Goal: Task Accomplishment & Management: Manage account settings

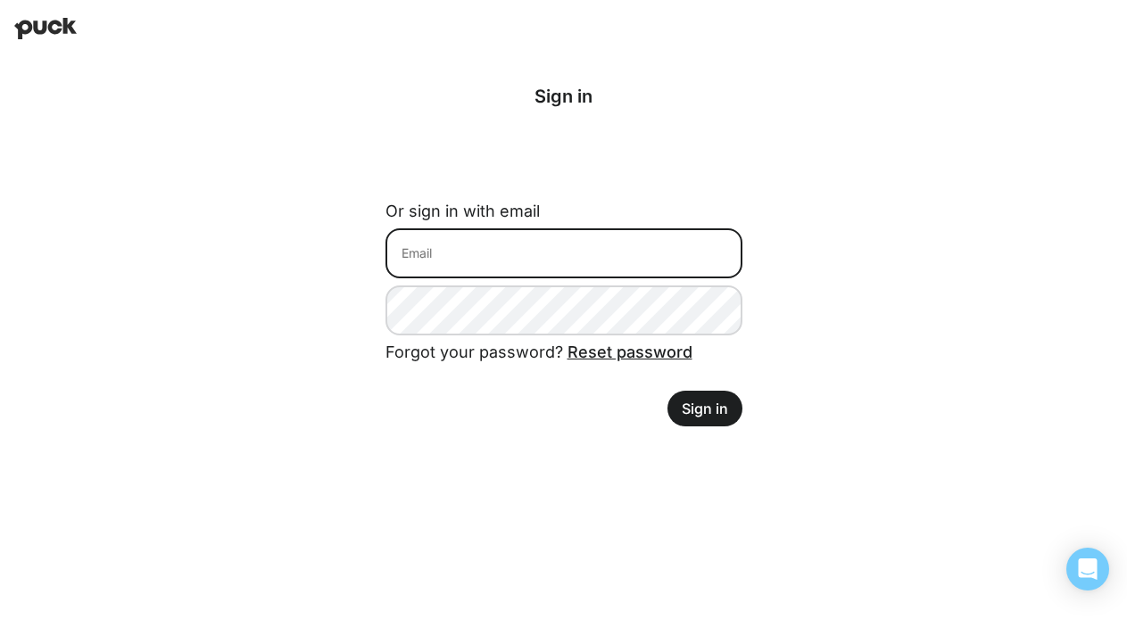
type input "[EMAIL_ADDRESS][PERSON_NAME][DOMAIN_NAME]"
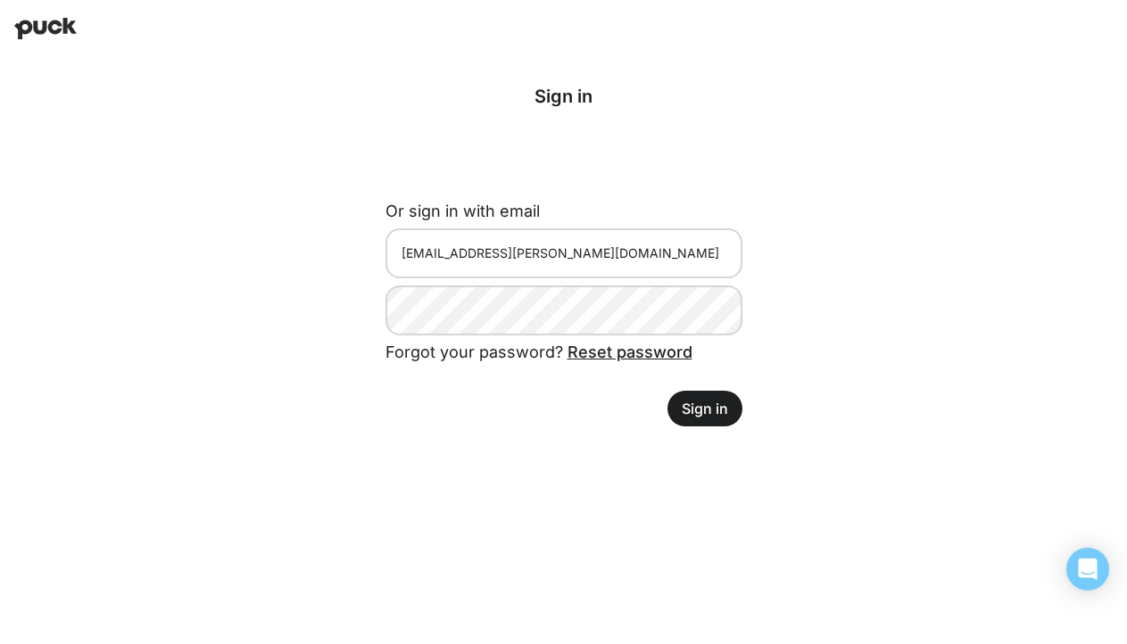
click at [712, 414] on button "Sign in" at bounding box center [704, 409] width 75 height 36
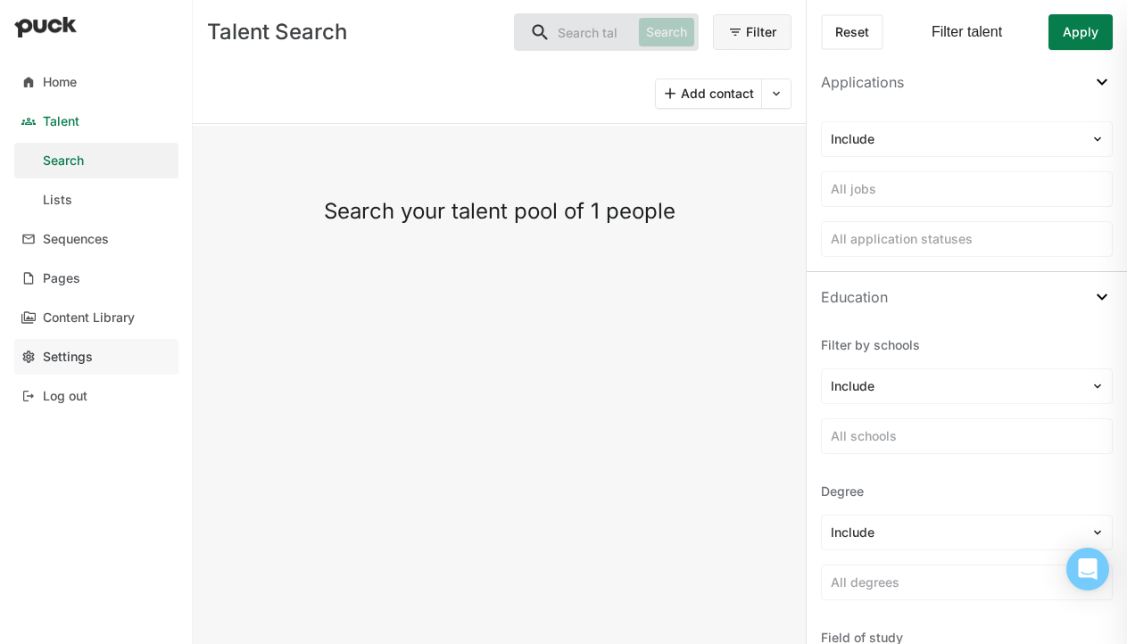
click at [89, 355] on div "Settings" at bounding box center [68, 357] width 50 height 15
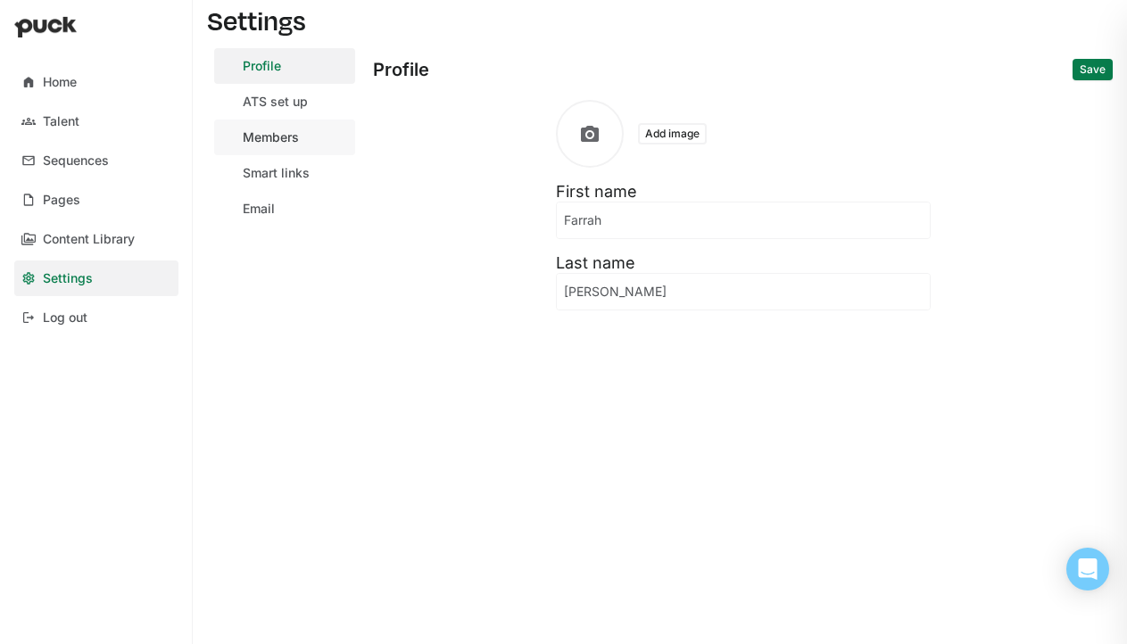
click at [261, 130] on div "Members" at bounding box center [271, 137] width 56 height 15
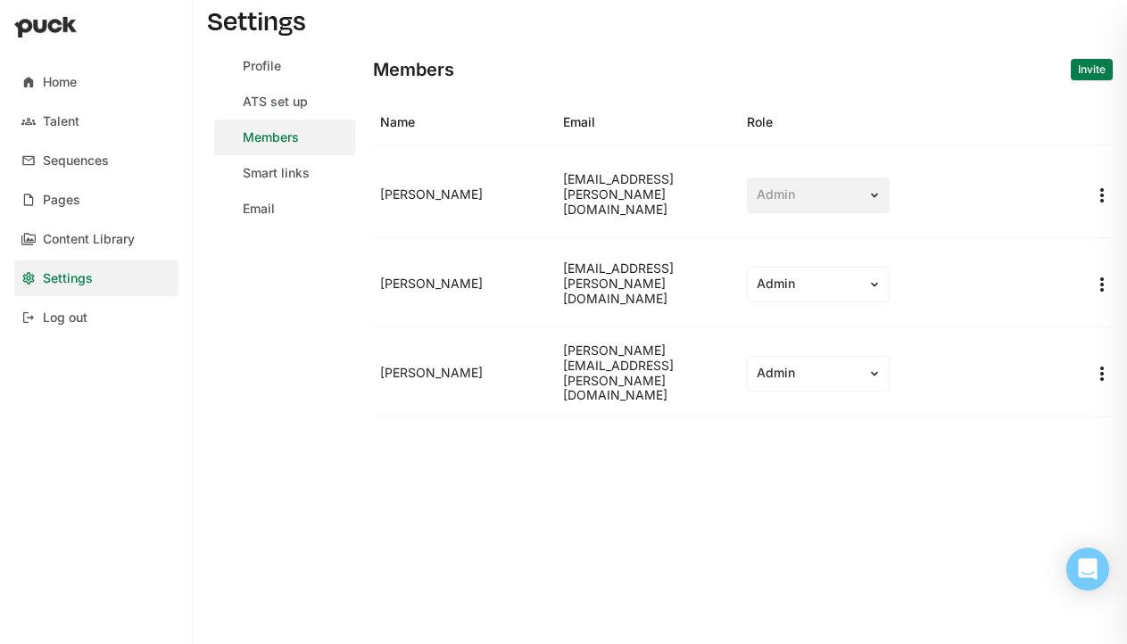
click at [1083, 70] on button "Invite" at bounding box center [1091, 69] width 42 height 21
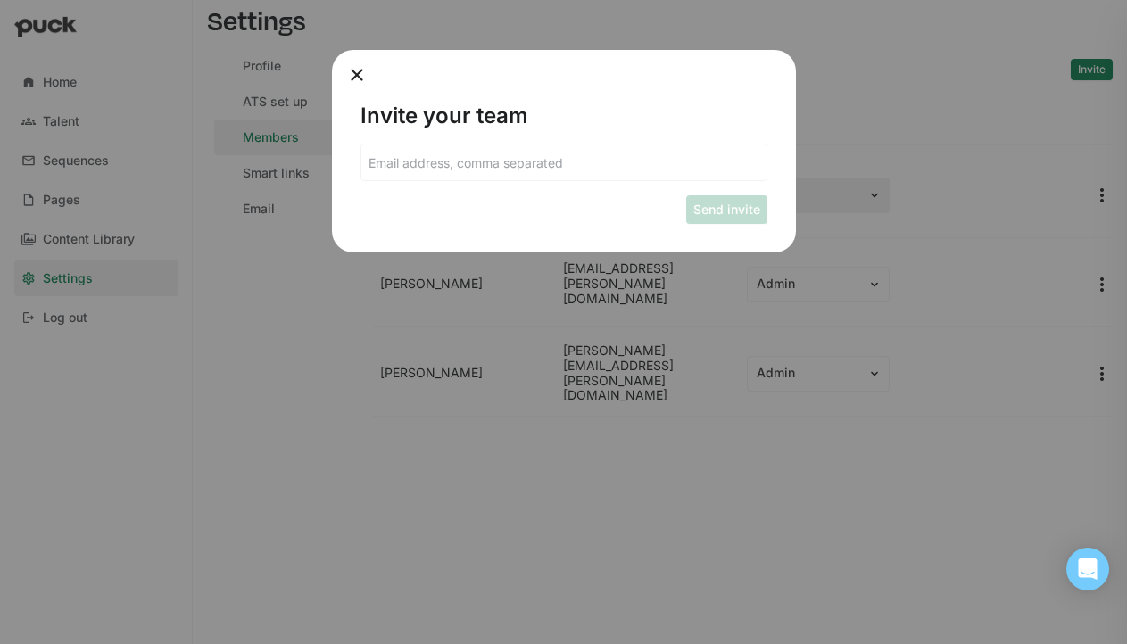
click at [552, 161] on input at bounding box center [563, 162] width 405 height 36
paste input "[EMAIL_ADDRESS][DOMAIN_NAME]"
click at [725, 206] on button "Send invite" at bounding box center [726, 209] width 81 height 29
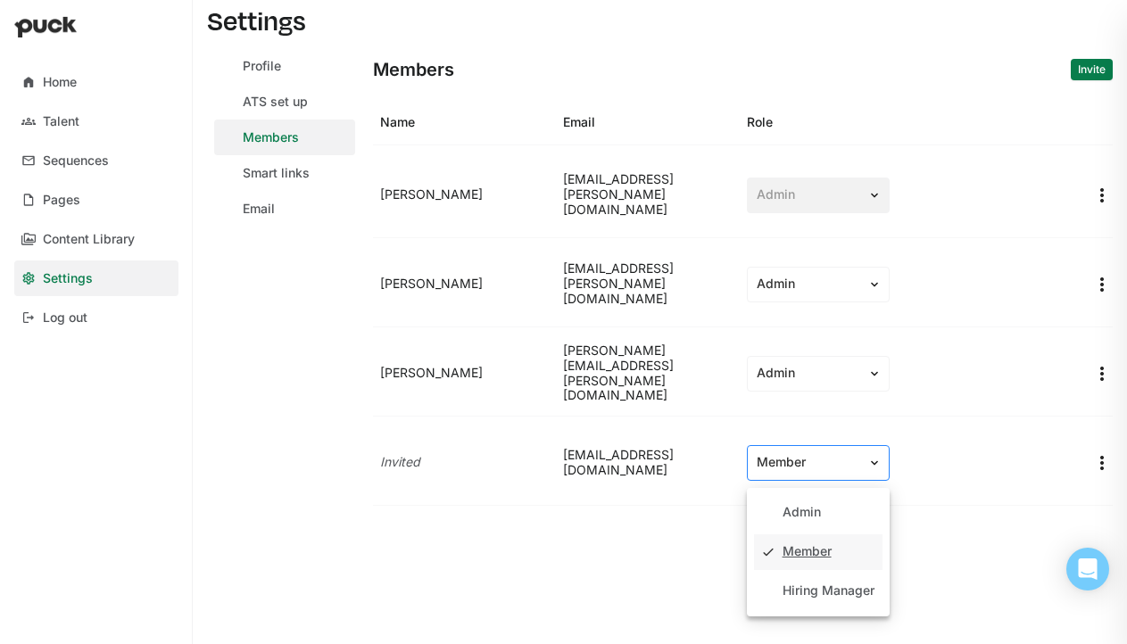
click at [864, 460] on div "Member" at bounding box center [807, 462] width 120 height 19
click at [809, 512] on div "Admin" at bounding box center [801, 512] width 38 height 15
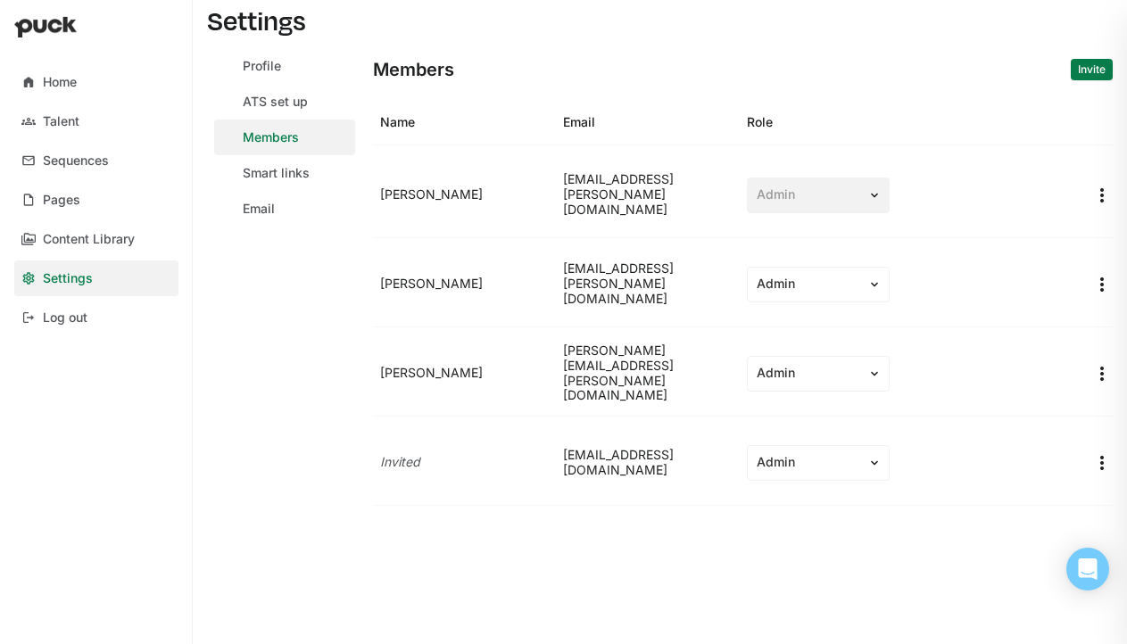
click at [1087, 72] on button "Invite" at bounding box center [1091, 69] width 42 height 21
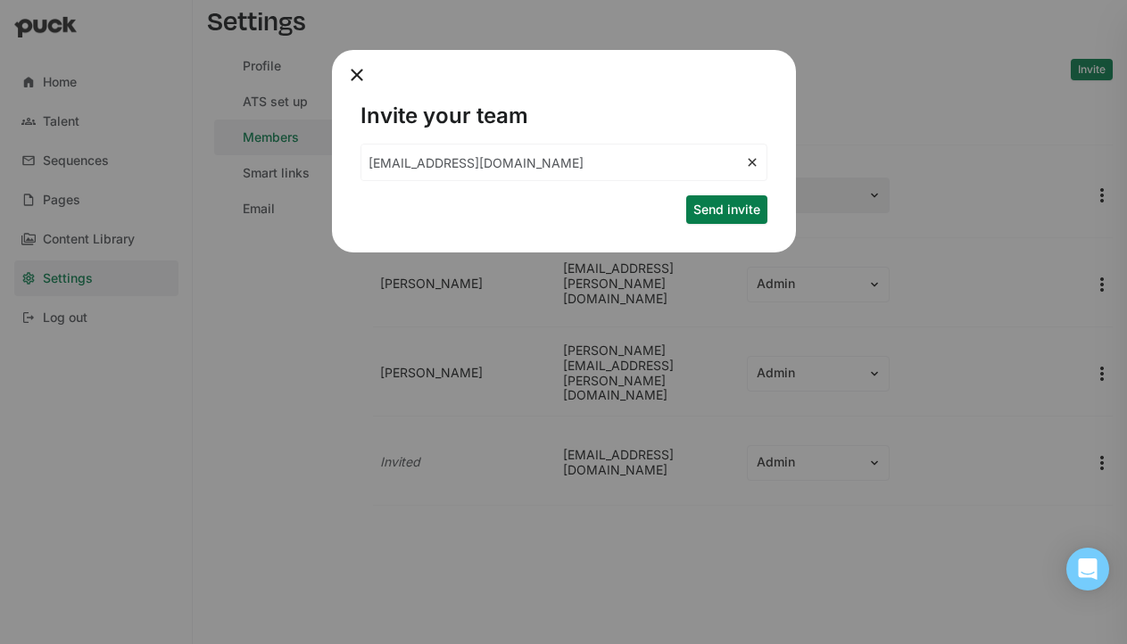
drag, startPoint x: 542, startPoint y: 158, endPoint x: 276, endPoint y: 157, distance: 266.7
click at [277, 156] on div "Invite your team [EMAIL_ADDRESS][DOMAIN_NAME] Send invite" at bounding box center [563, 322] width 1127 height 644
paste input "analytics"
type input "[EMAIL_ADDRESS][DOMAIN_NAME]"
click at [715, 205] on button "Send invite" at bounding box center [726, 209] width 81 height 29
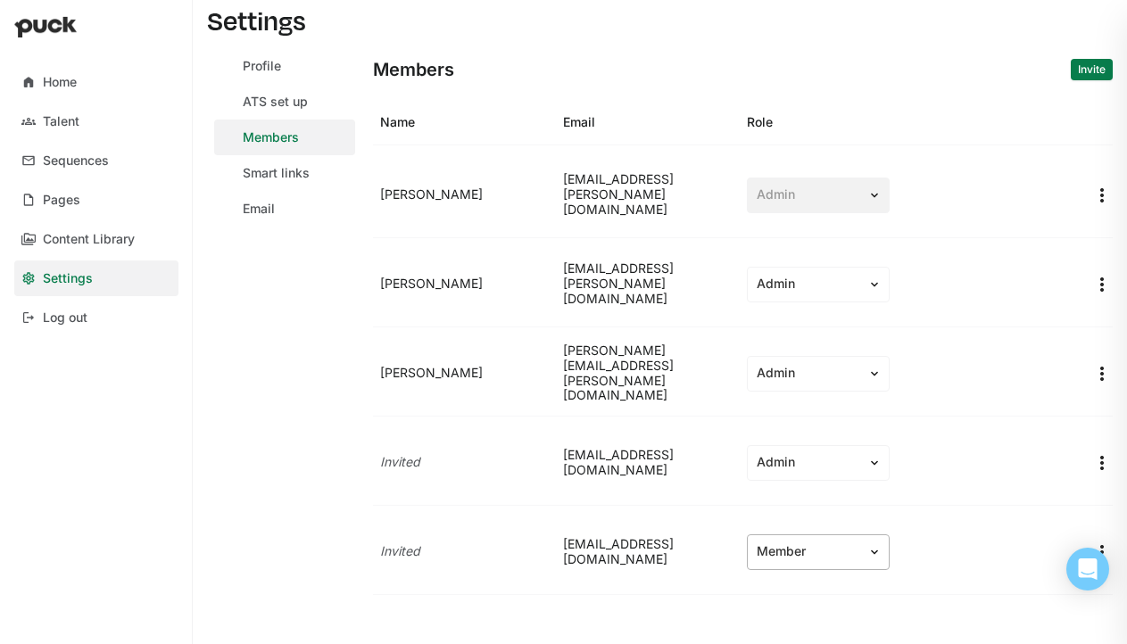
click at [841, 554] on div "Member" at bounding box center [807, 551] width 102 height 15
click at [829, 590] on div "Admin" at bounding box center [818, 602] width 128 height 36
